Goal: Check status: Check status

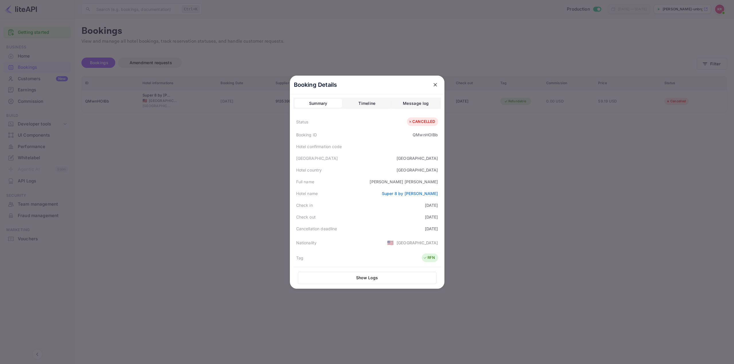
click at [623, 126] on div at bounding box center [367, 182] width 734 height 364
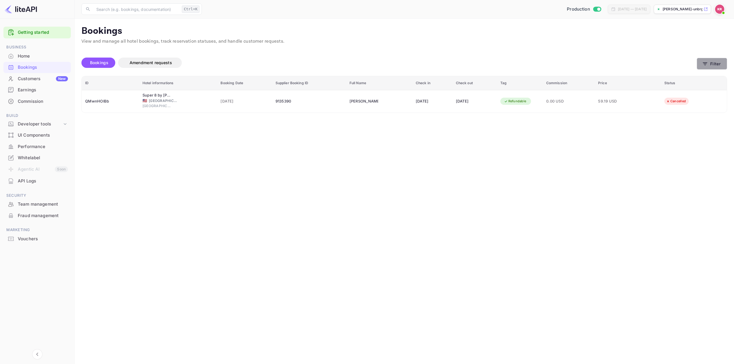
click at [722, 64] on button "Filter" at bounding box center [711, 64] width 30 height 12
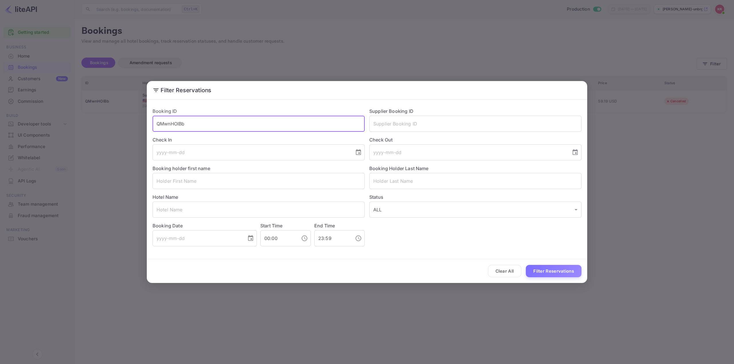
drag, startPoint x: 229, startPoint y: 126, endPoint x: 198, endPoint y: 123, distance: 31.1
click at [198, 123] on input "QMwnHOlBb" at bounding box center [258, 124] width 212 height 16
drag, startPoint x: 197, startPoint y: 123, endPoint x: 129, endPoint y: 129, distance: 68.5
click at [131, 129] on div "Filter Reservations Booking ID QMwnHOlBb ​ Supplier Booking ID ​ Check In ​ Che…" at bounding box center [367, 182] width 734 height 364
paste input "OLFhgxM5V"
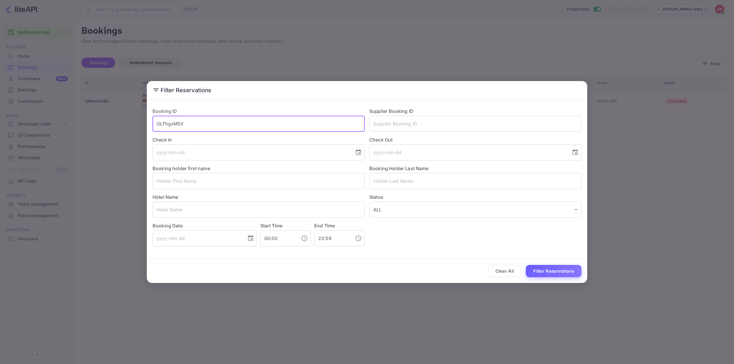
type input "OLFhgxM5V"
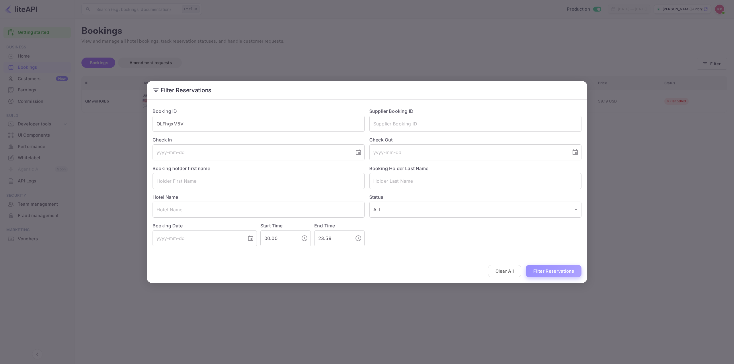
click at [544, 270] on button "Filter Reservations" at bounding box center [554, 271] width 56 height 12
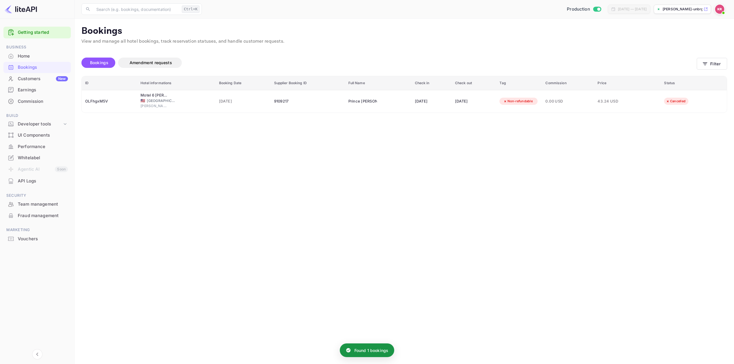
click at [425, 54] on div "Filter Reservations Booking ID OLFhgxM5V ​ Supplier Booking ID ​ Check In ​ Che…" at bounding box center [367, 182] width 734 height 364
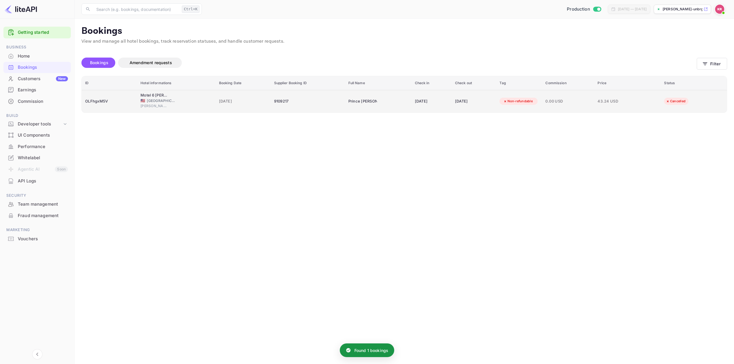
click at [460, 106] on div "[DATE]" at bounding box center [474, 101] width 38 height 9
